Goal: Information Seeking & Learning: Check status

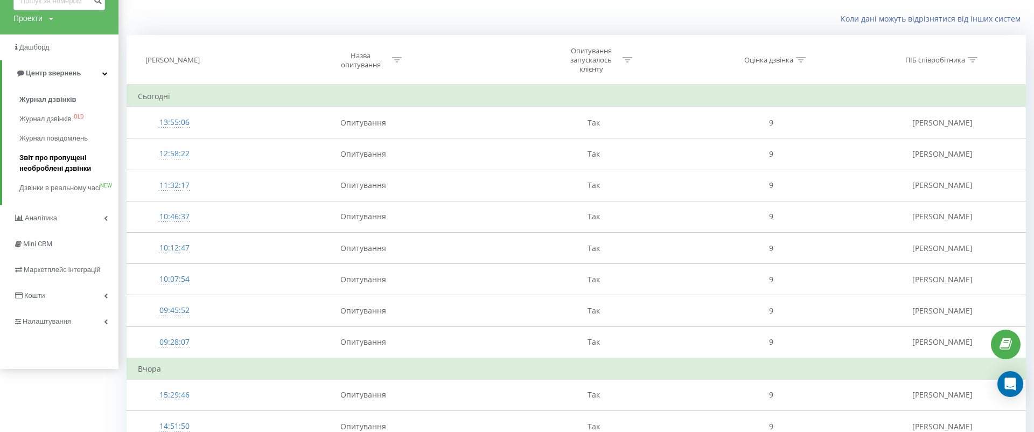
click at [76, 165] on span "Звіт про пропущені необроблені дзвінки" at bounding box center [66, 163] width 94 height 22
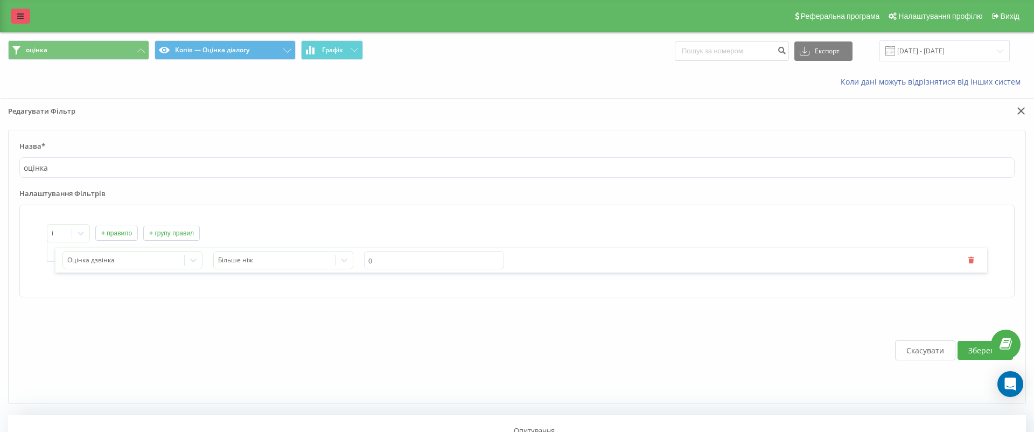
click at [18, 17] on icon at bounding box center [20, 16] width 6 height 8
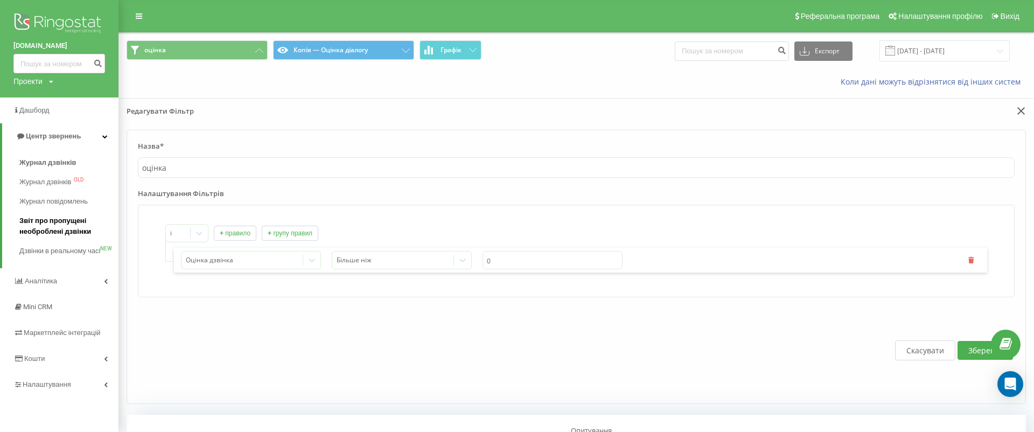
click at [88, 235] on span "Звіт про пропущені необроблені дзвінки" at bounding box center [66, 226] width 94 height 22
